Goal: Register for event/course

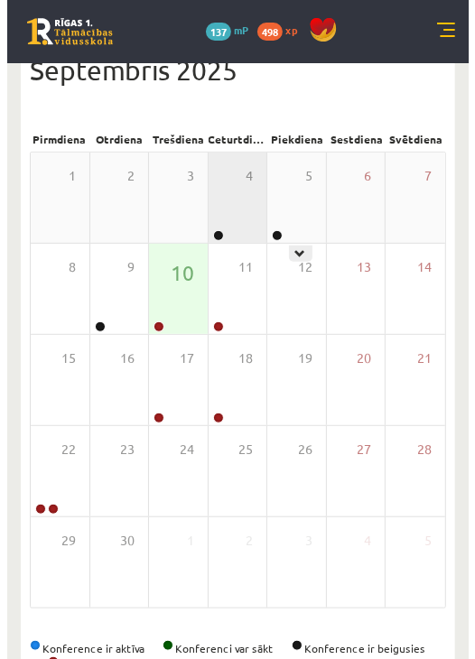
scroll to position [103, 0]
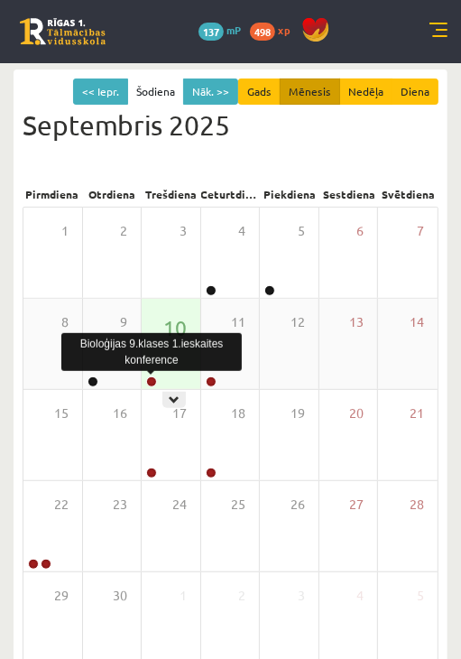
click at [154, 380] on link at bounding box center [151, 381] width 11 height 11
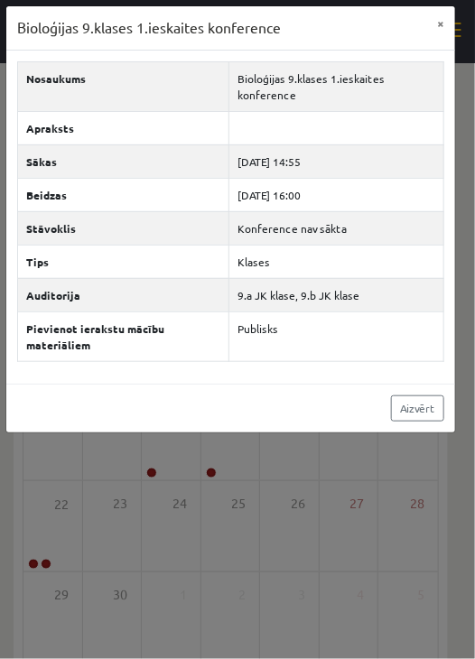
click at [179, 354] on div "Bioloģijas 9.klases 1.ieskaites konference" at bounding box center [151, 352] width 180 height 38
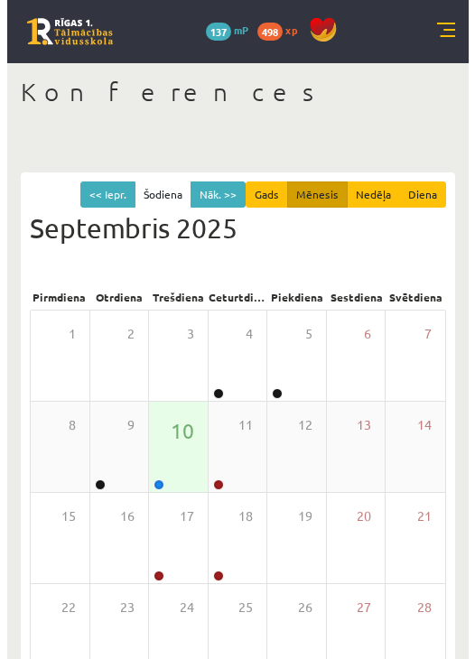
scroll to position [102, 0]
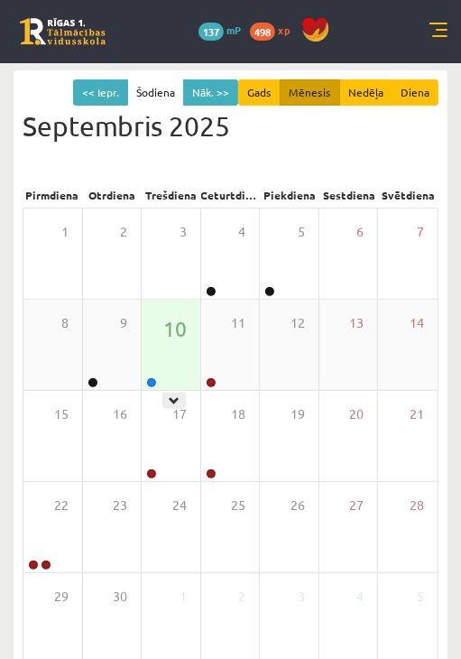
click at [161, 358] on div "10" at bounding box center [171, 345] width 59 height 90
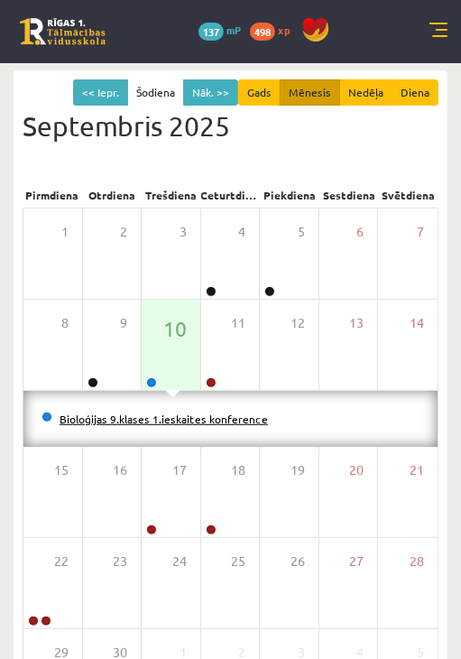
click at [156, 411] on link "Bioloģijas 9.klases 1.ieskaites konference" at bounding box center [164, 418] width 208 height 14
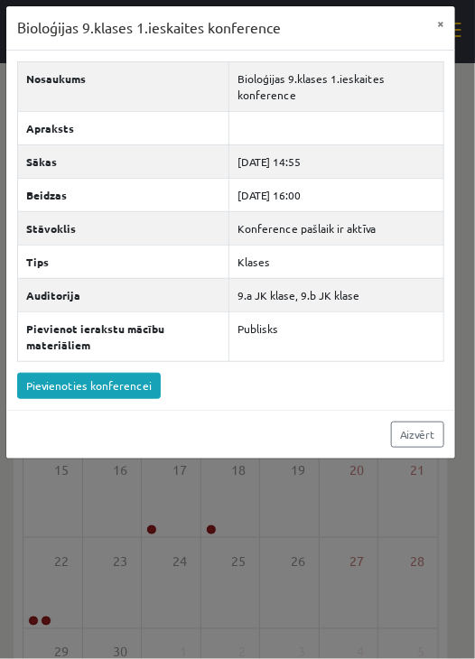
click at [122, 398] on div "Nosaukums Bioloģijas 9.klases 1.ieskaites konference Apraksts Sākas 2025-09-10 …" at bounding box center [230, 230] width 448 height 359
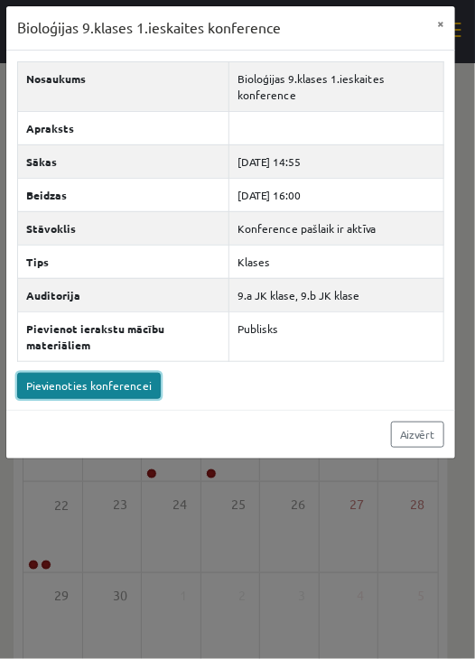
click at [117, 393] on link "Pievienoties konferencei" at bounding box center [88, 386] width 143 height 26
